Goal: Task Accomplishment & Management: Use online tool/utility

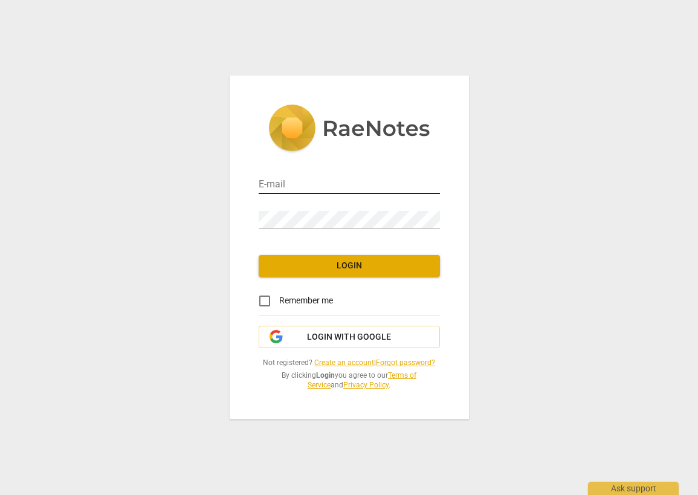
click at [400, 190] on input "email" at bounding box center [349, 186] width 181 height 18
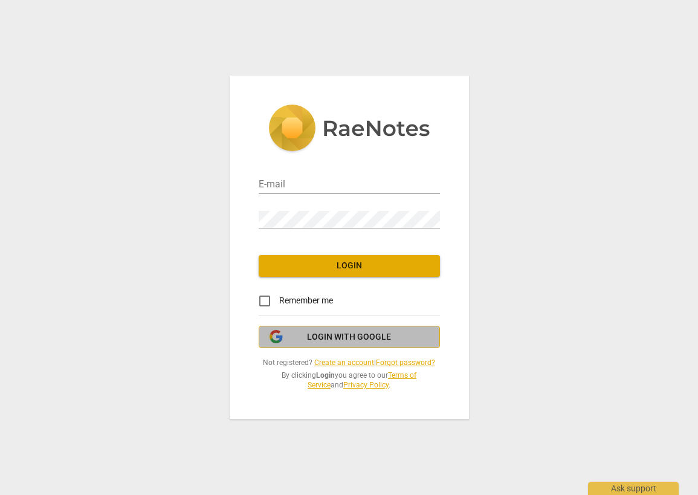
click at [373, 336] on span "Login with Google" at bounding box center [349, 337] width 84 height 12
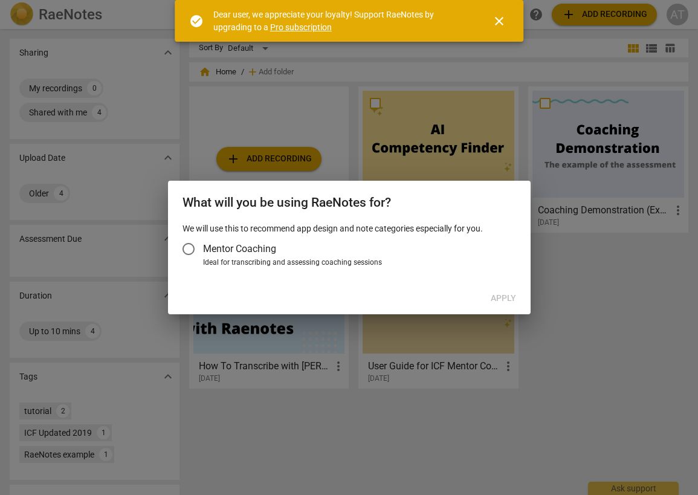
click at [257, 244] on span "Mentor Coaching" at bounding box center [239, 249] width 73 height 14
click at [203, 244] on input "Mentor Coaching" at bounding box center [188, 249] width 29 height 29
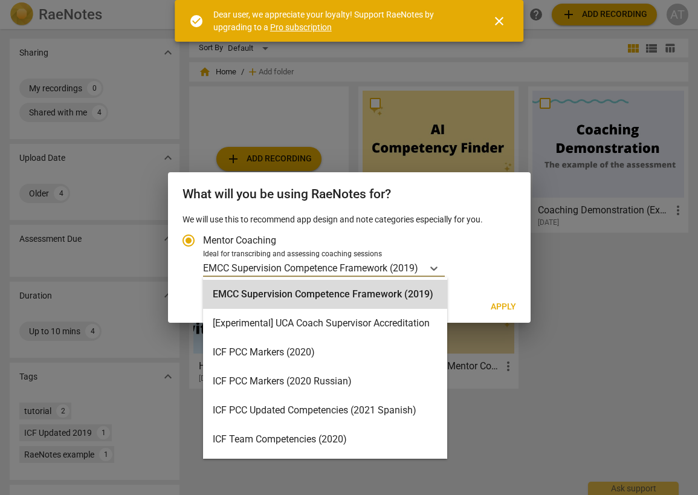
click at [414, 265] on p "EMCC Supervision Competence Framework (2019)" at bounding box center [310, 268] width 215 height 14
click at [0, 0] on input "Ideal for transcribing and assessing coaching sessions EMCC Supervision Compete…" at bounding box center [0, 0] width 0 height 0
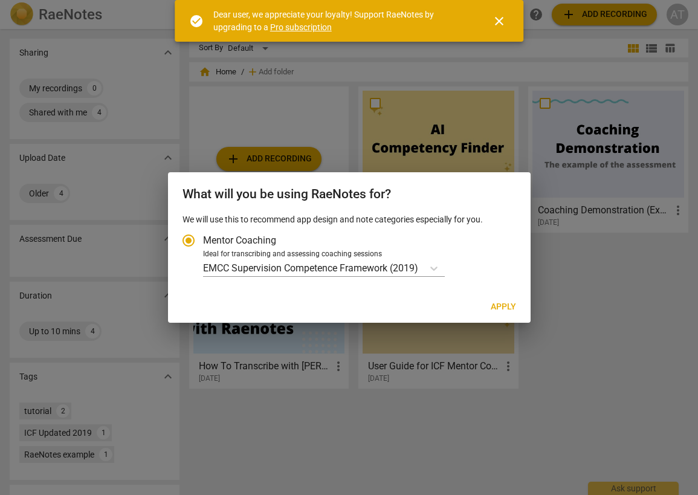
click at [453, 247] on label "Mentor Coaching" at bounding box center [343, 240] width 339 height 29
click at [203, 247] on input "Mentor Coaching" at bounding box center [188, 240] width 29 height 29
radio input "true"
click at [505, 310] on span "Apply" at bounding box center [503, 307] width 25 height 12
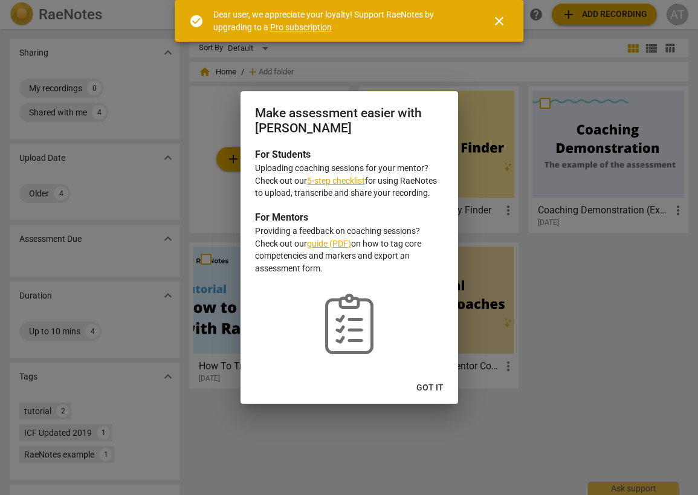
click at [428, 383] on span "Got it" at bounding box center [430, 388] width 27 height 12
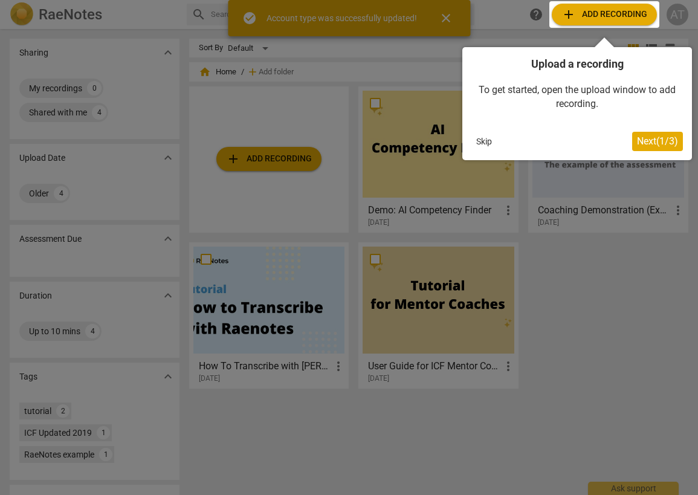
click at [644, 137] on span "Next ( 1 / 3 )" at bounding box center [657, 140] width 41 height 11
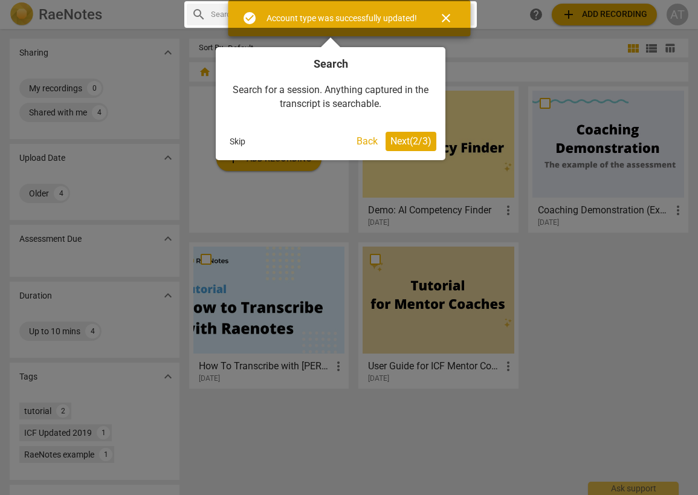
click at [486, 64] on div at bounding box center [349, 247] width 698 height 495
drag, startPoint x: 565, startPoint y: 15, endPoint x: 430, endPoint y: 107, distance: 163.2
click at [565, 15] on div at bounding box center [349, 247] width 698 height 495
click at [395, 143] on span "Next ( 2 / 3 )" at bounding box center [411, 140] width 41 height 11
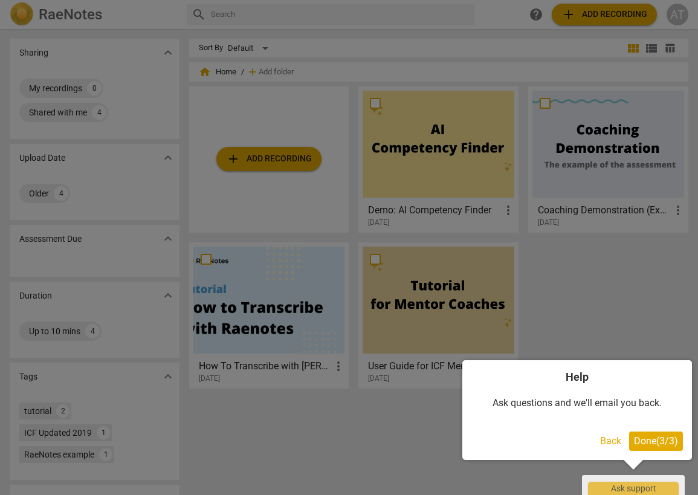
click at [644, 444] on span "Done ( 3 / 3 )" at bounding box center [656, 440] width 44 height 11
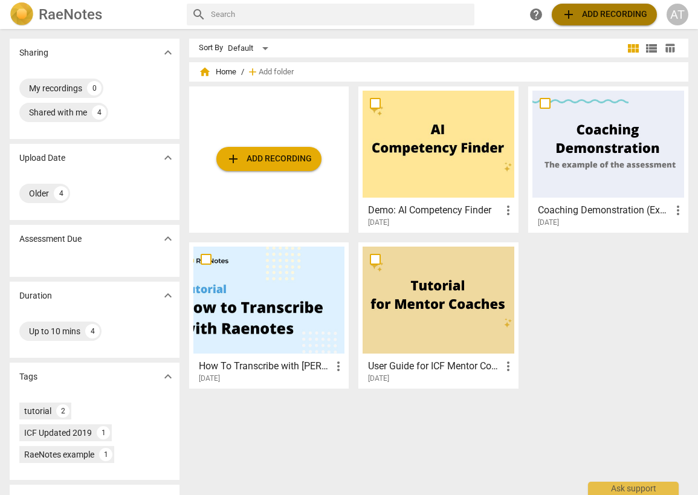
click at [604, 17] on span "add Add recording" at bounding box center [605, 14] width 86 height 15
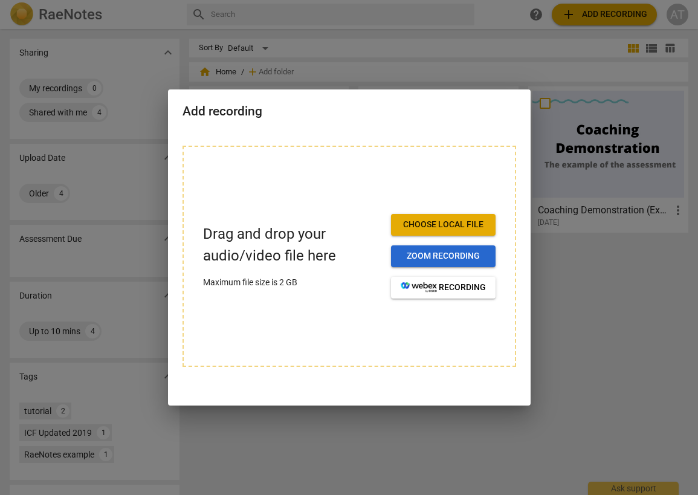
click at [420, 261] on span "Zoom recording" at bounding box center [443, 256] width 85 height 12
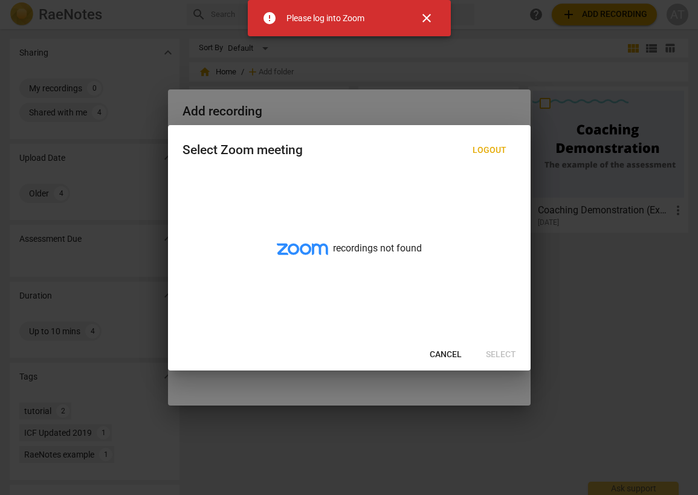
click at [443, 352] on span "Cancel" at bounding box center [446, 355] width 32 height 12
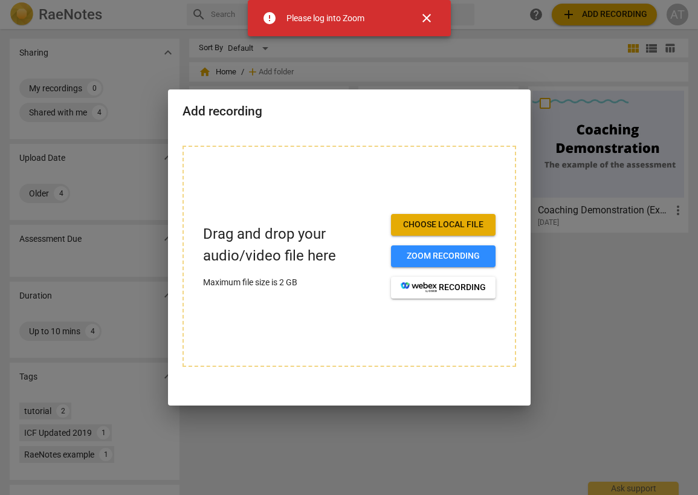
click at [474, 226] on span "Choose local file" at bounding box center [443, 225] width 85 height 12
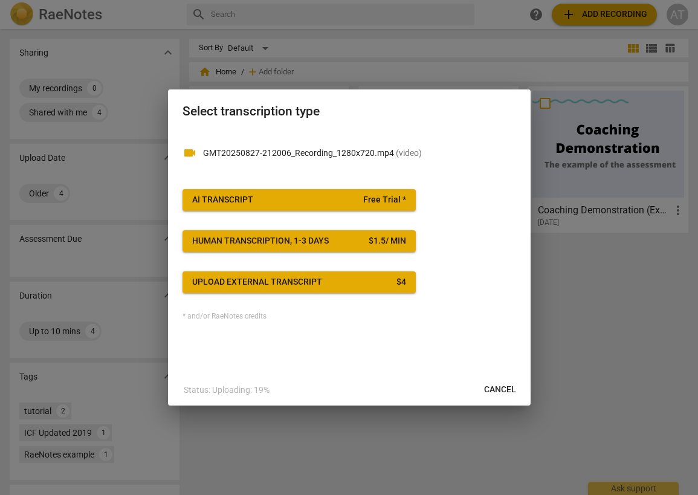
click at [386, 205] on span "Free Trial *" at bounding box center [384, 200] width 43 height 12
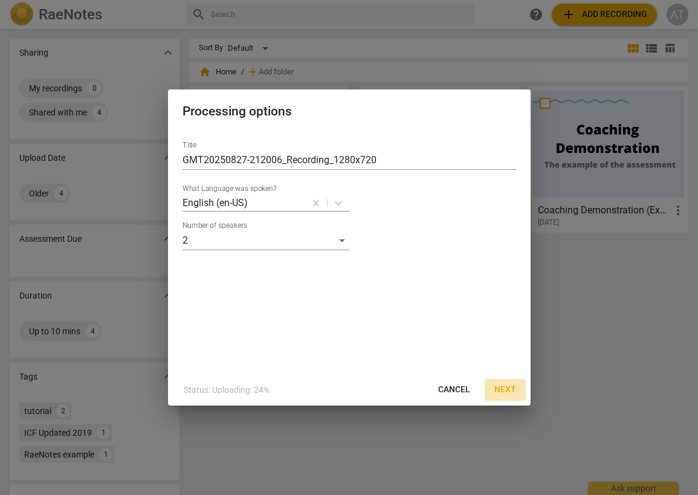
click at [506, 391] on span "Next" at bounding box center [506, 390] width 22 height 12
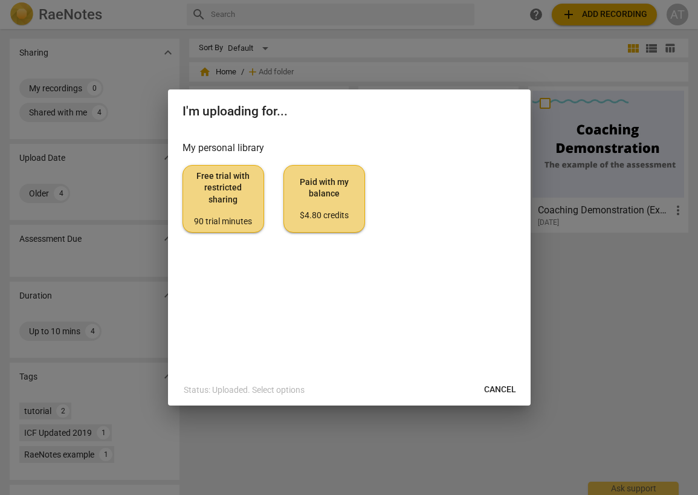
click at [227, 204] on span "Free trial with restricted sharing 90 trial minutes" at bounding box center [223, 199] width 61 height 57
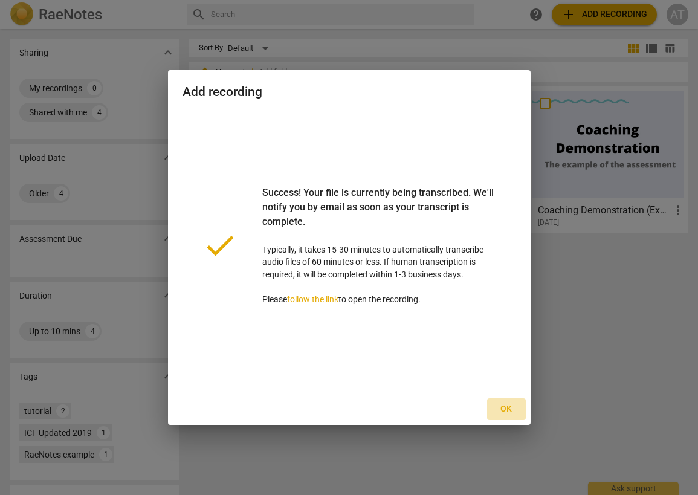
click at [510, 417] on button "Ok" at bounding box center [506, 410] width 39 height 22
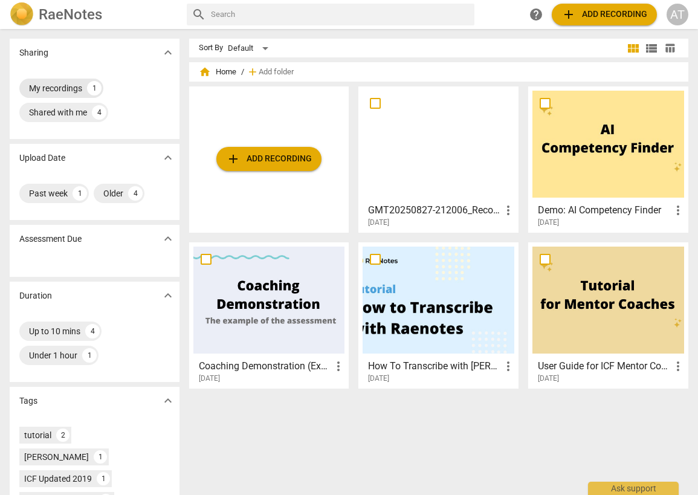
click at [59, 87] on div "My recordings" at bounding box center [55, 88] width 53 height 12
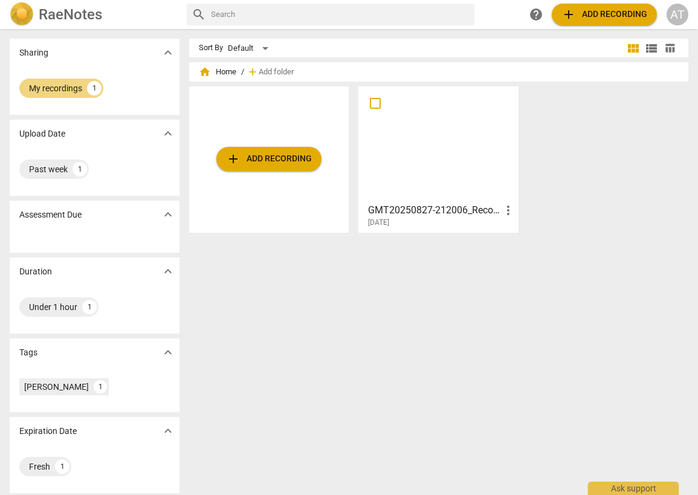
click at [71, 19] on h2 "RaeNotes" at bounding box center [70, 14] width 63 height 17
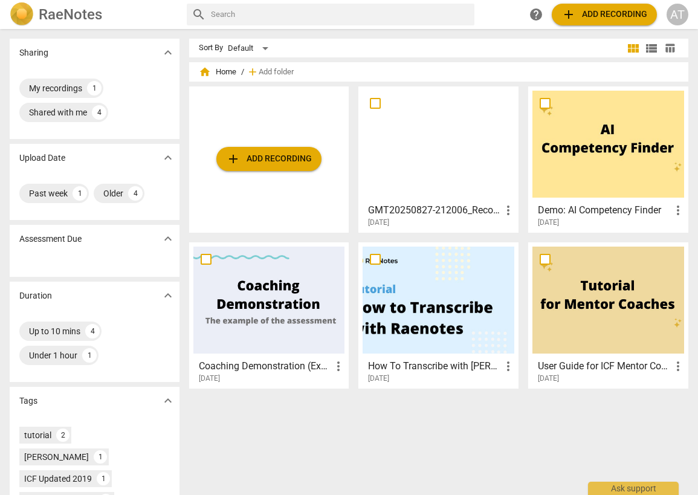
click at [416, 203] on h3 "GMT20250827-212006_Recording_1280x720" at bounding box center [434, 210] width 133 height 15
click at [415, 179] on div at bounding box center [439, 144] width 152 height 107
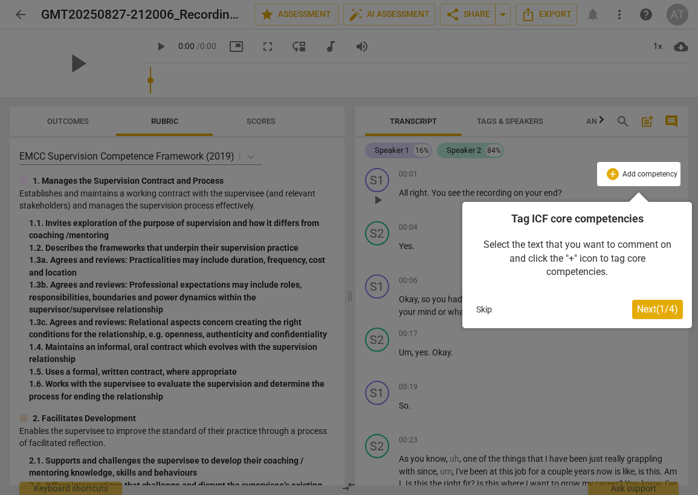
click at [658, 305] on span "Next ( 1 / 4 )" at bounding box center [657, 309] width 41 height 11
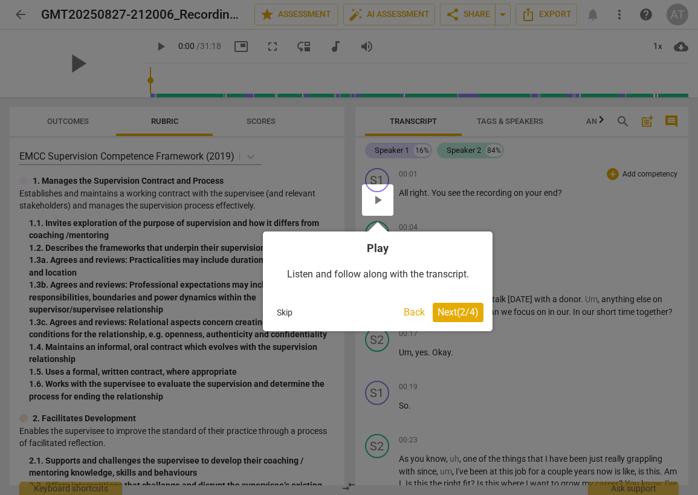
click at [446, 311] on span "Next ( 2 / 4 )" at bounding box center [458, 312] width 41 height 11
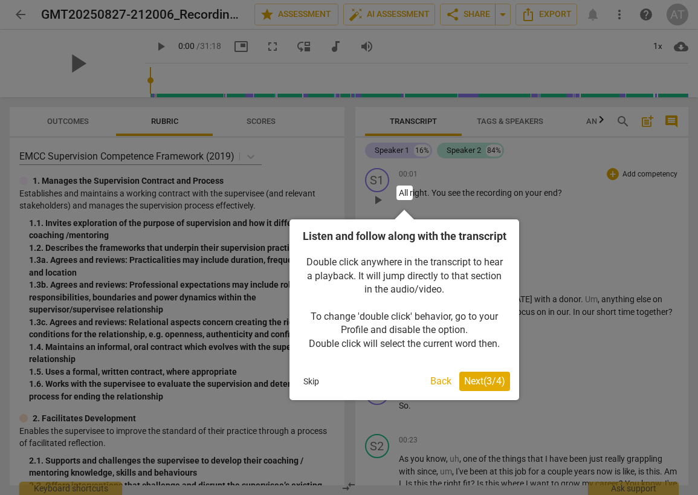
click at [494, 387] on span "Next ( 3 / 4 )" at bounding box center [484, 381] width 41 height 11
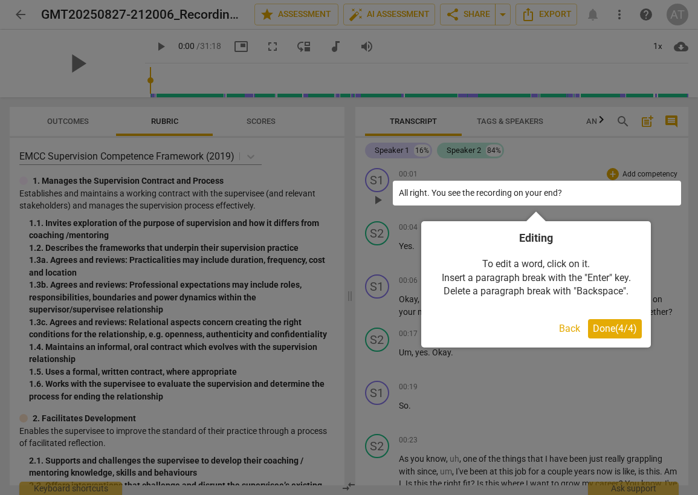
click at [597, 327] on span "Done ( 4 / 4 )" at bounding box center [615, 328] width 44 height 11
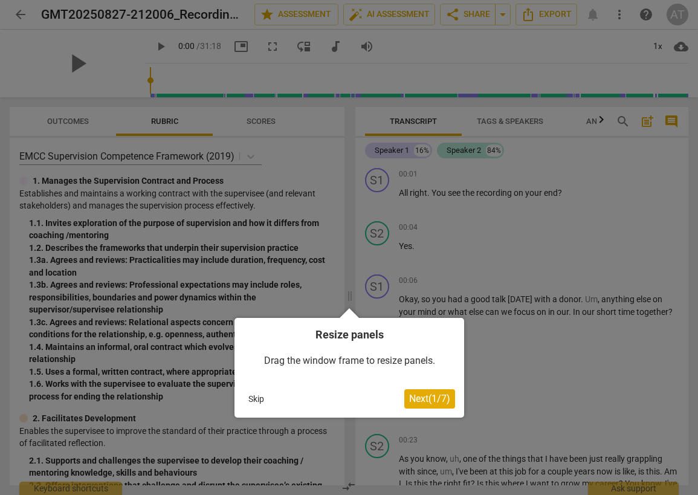
click at [430, 397] on span "Next ( 1 / 7 )" at bounding box center [429, 398] width 41 height 11
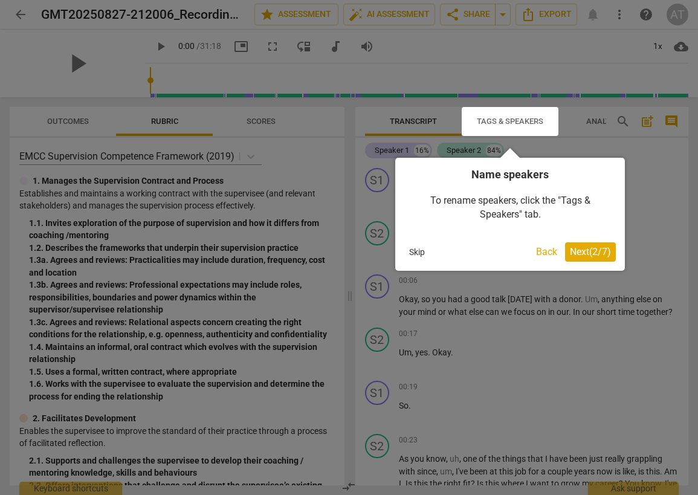
click at [590, 247] on span "Next ( 2 / 7 )" at bounding box center [590, 251] width 41 height 11
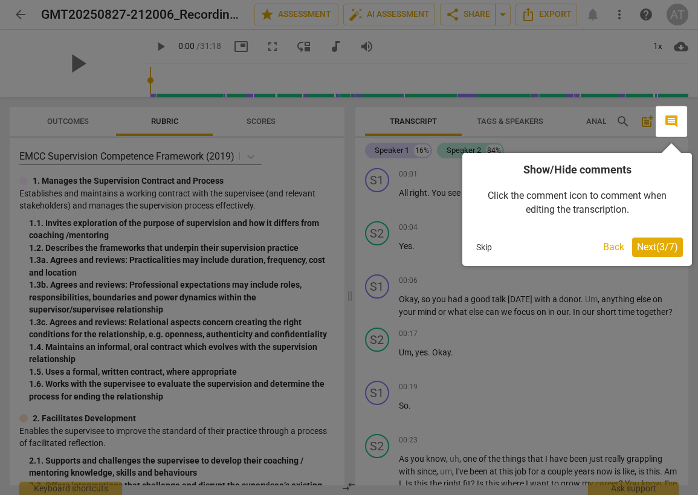
click at [667, 247] on span "Next ( 3 / 7 )" at bounding box center [657, 246] width 41 height 11
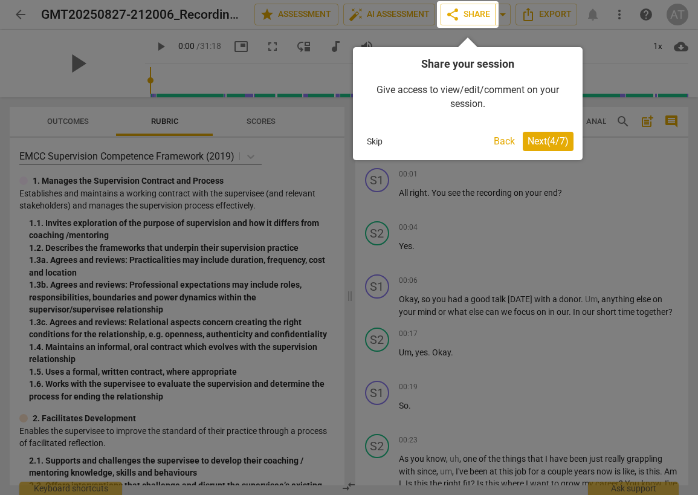
click at [565, 136] on span "Next ( 4 / 7 )" at bounding box center [548, 140] width 41 height 11
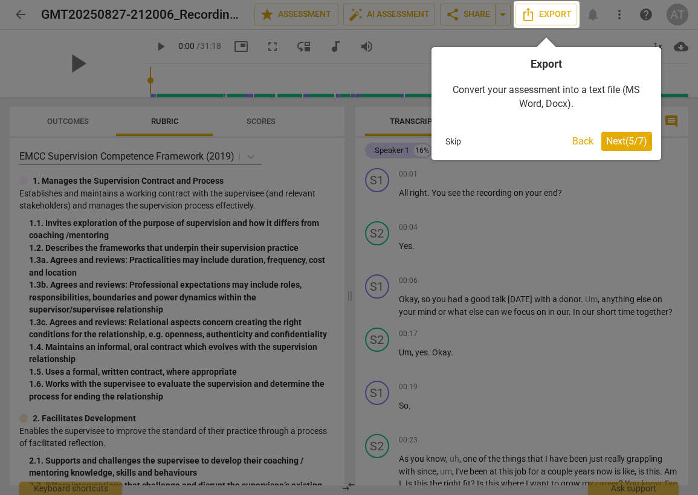
click at [637, 135] on span "Next ( 5 / 7 )" at bounding box center [627, 140] width 41 height 11
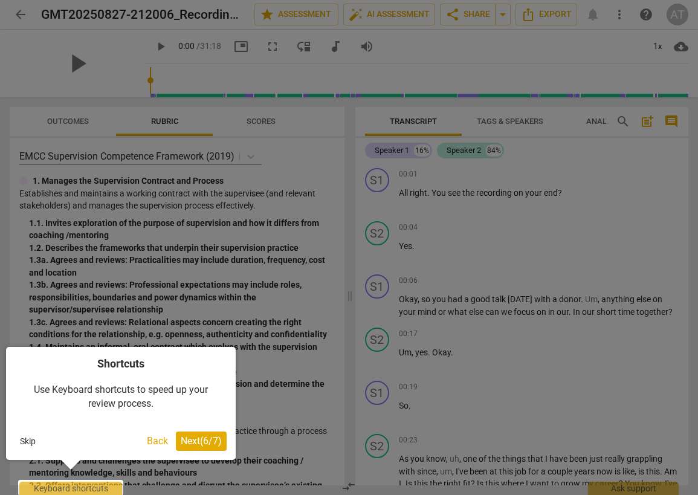
click at [183, 445] on span "Next ( 6 / 7 )" at bounding box center [201, 440] width 41 height 11
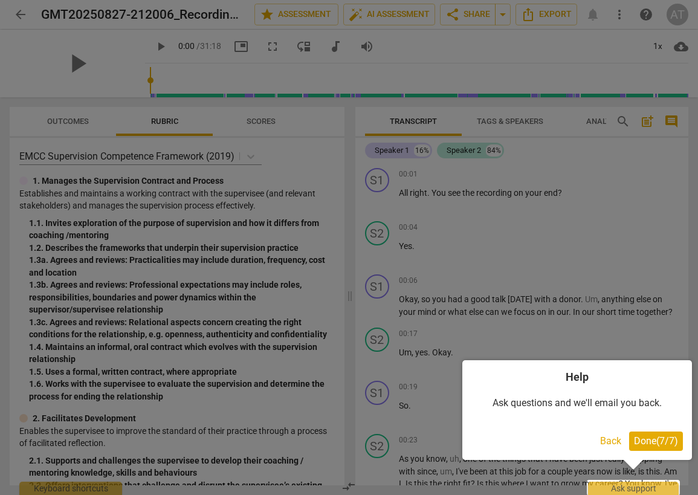
click at [669, 440] on span "Done ( 7 / 7 )" at bounding box center [656, 440] width 44 height 11
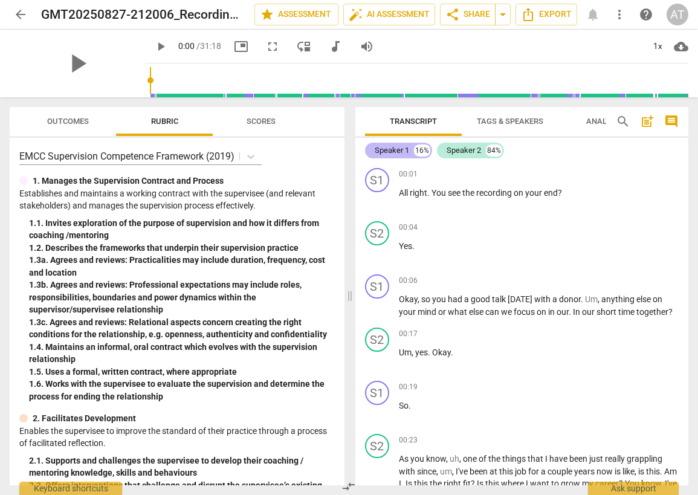
click at [392, 151] on div "Speaker 1" at bounding box center [392, 151] width 34 height 12
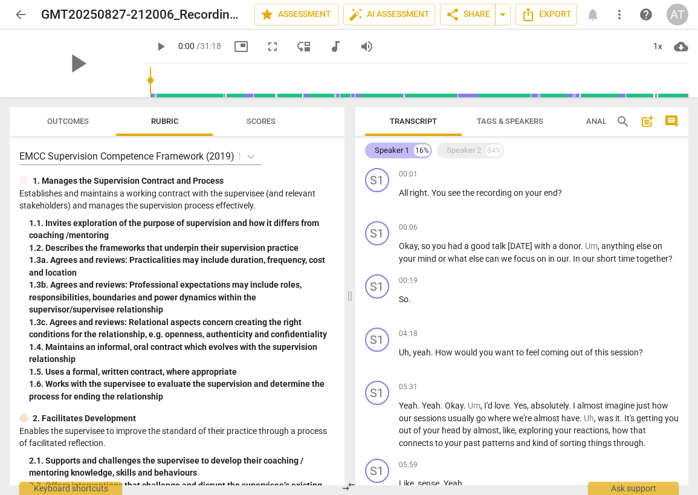
click at [392, 151] on div "Speaker 1" at bounding box center [392, 151] width 34 height 12
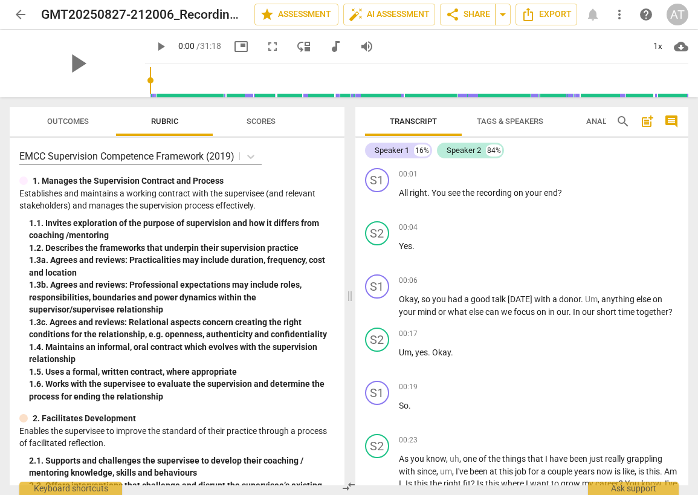
click at [515, 122] on span "Tags & Speakers" at bounding box center [510, 121] width 67 height 9
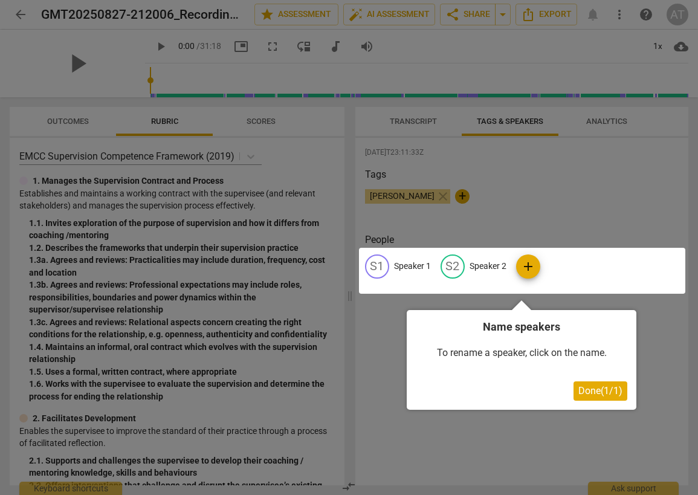
click at [604, 392] on span "Done ( 1 / 1 )" at bounding box center [601, 390] width 44 height 11
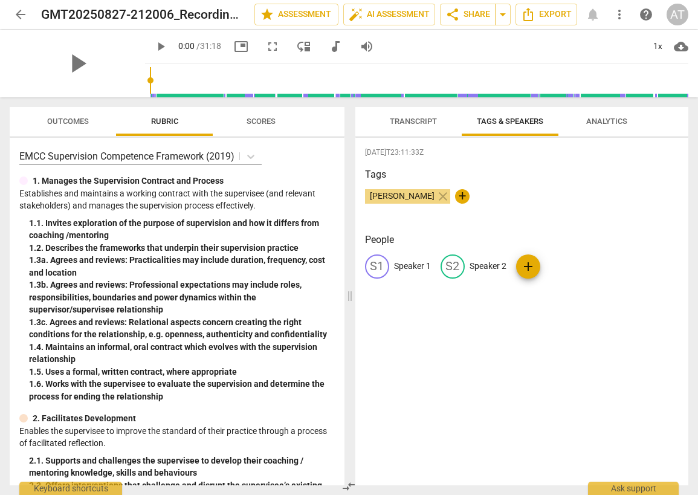
click at [412, 123] on span "Transcript" at bounding box center [413, 121] width 47 height 9
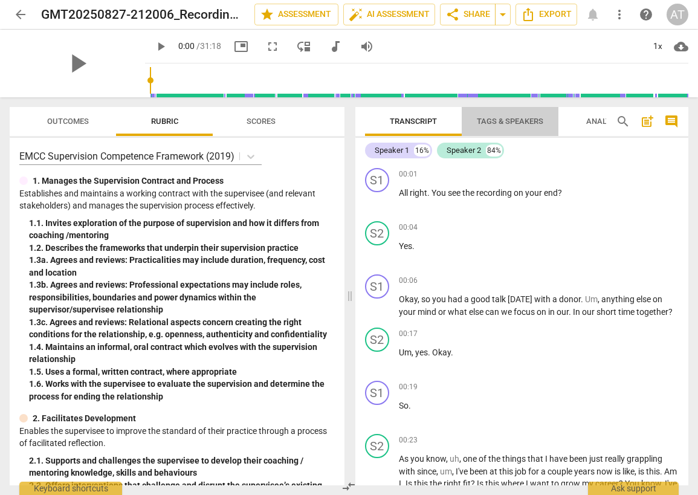
click at [506, 124] on span "Tags & Speakers" at bounding box center [510, 121] width 67 height 9
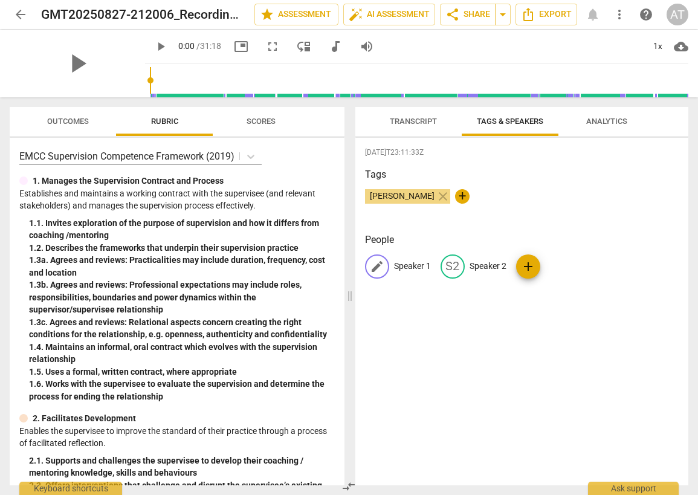
click at [419, 272] on p "Speaker 1" at bounding box center [412, 266] width 37 height 13
click at [419, 272] on input "Speaker 1" at bounding box center [442, 266] width 97 height 19
type input "[PERSON_NAME]"
click at [558, 269] on p "Speaker 2" at bounding box center [566, 266] width 37 height 13
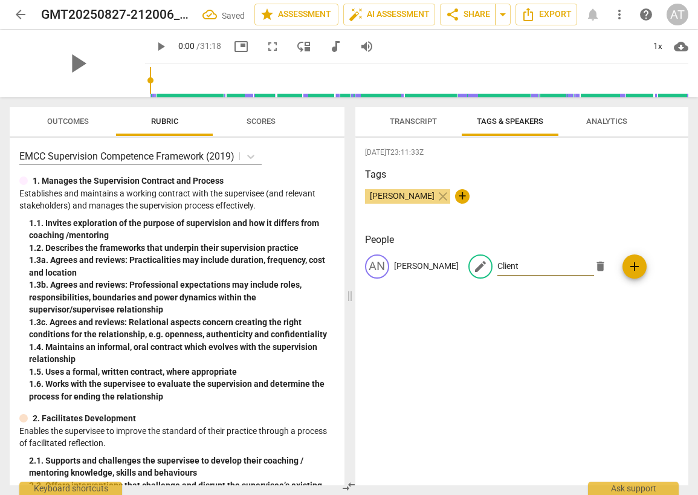
type input "Client"
click at [589, 371] on div "[DATE]T23:11:33Z Tags [PERSON_NAME] close + People AN [PERSON_NAME] edit Client…" at bounding box center [523, 312] width 334 height 348
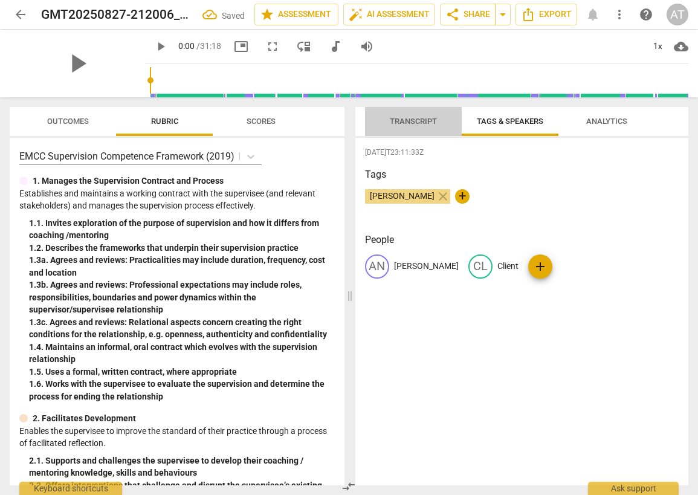
click at [427, 123] on span "Transcript" at bounding box center [413, 121] width 47 height 9
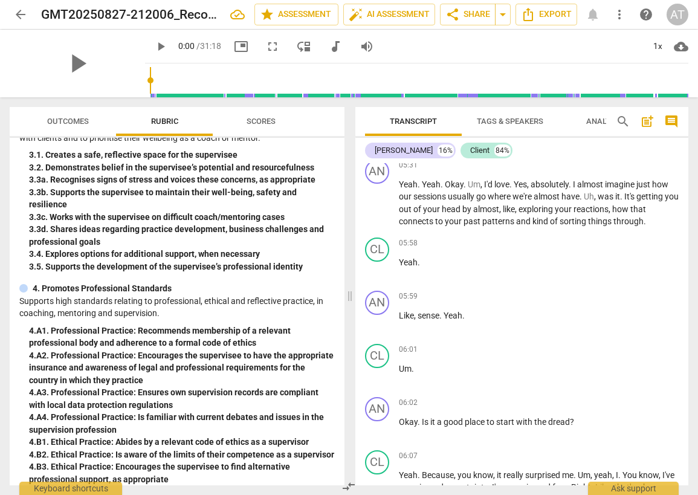
scroll to position [931, 0]
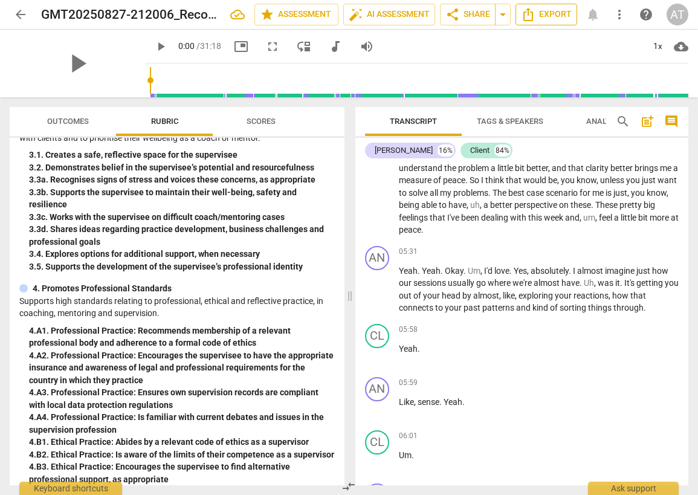
click at [538, 15] on span "Export" at bounding box center [546, 14] width 51 height 15
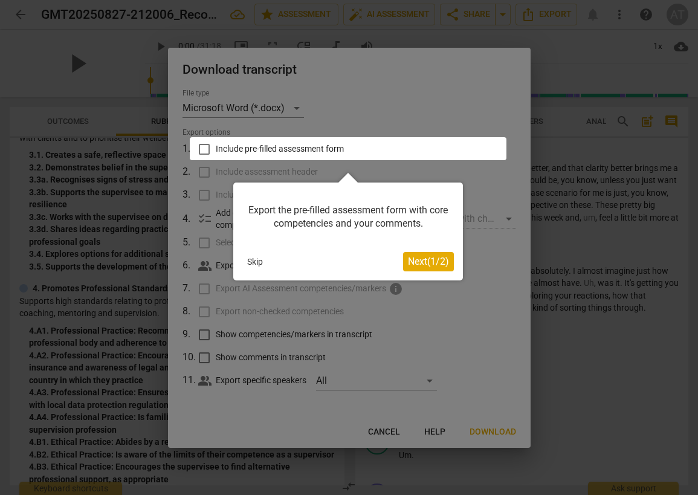
click at [421, 259] on span "Next ( 1 / 2 )" at bounding box center [428, 261] width 41 height 11
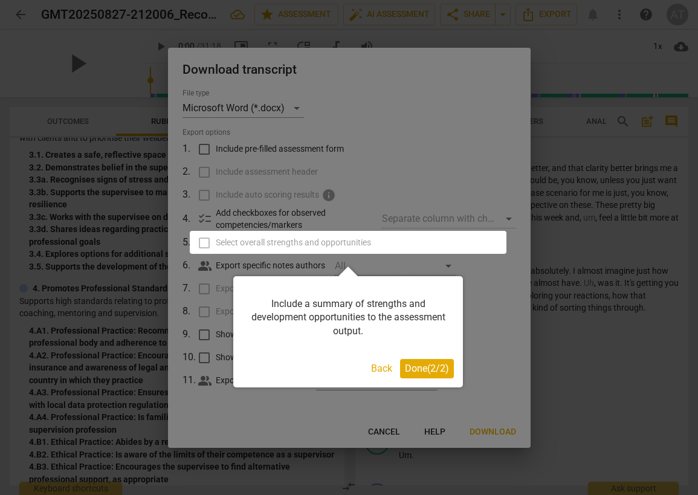
click at [420, 366] on span "Done ( 2 / 2 )" at bounding box center [427, 368] width 44 height 11
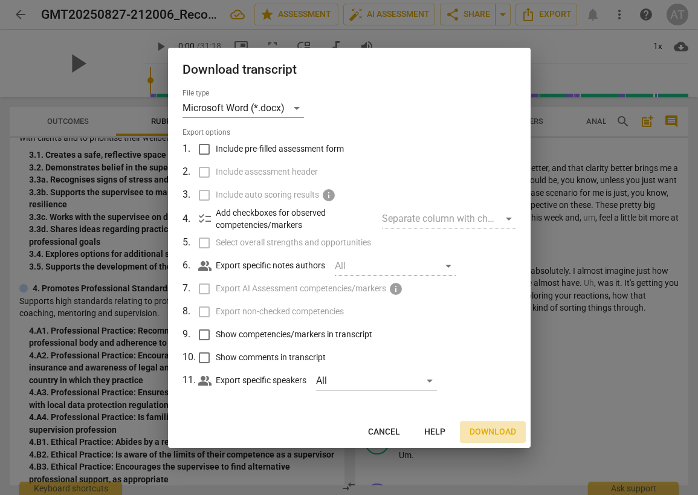
click at [481, 434] on span "Download" at bounding box center [493, 432] width 47 height 12
